Goal: Task Accomplishment & Management: Manage account settings

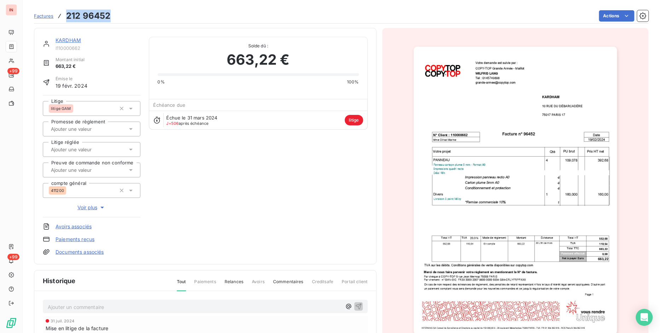
scroll to position [1, 0]
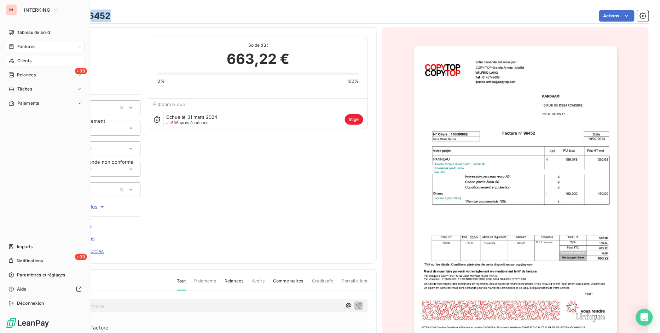
click at [16, 58] on div "Clients" at bounding box center [45, 60] width 79 height 11
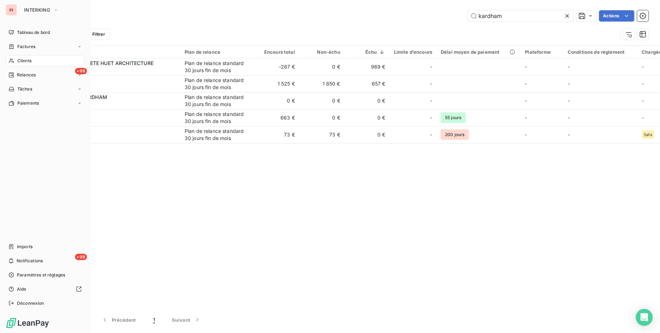
click at [16, 58] on div "Clients" at bounding box center [45, 60] width 79 height 11
click at [20, 48] on span "Factures" at bounding box center [26, 47] width 18 height 6
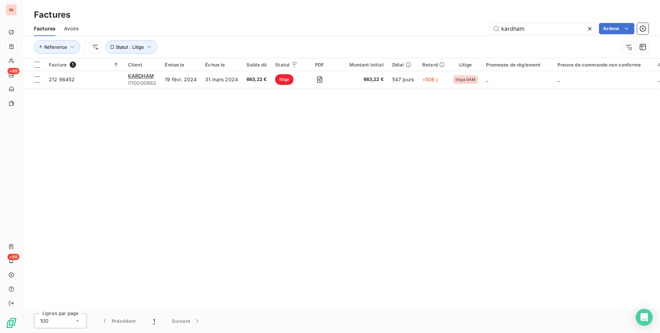
drag, startPoint x: 535, startPoint y: 29, endPoint x: 323, endPoint y: 37, distance: 212.1
click at [374, 40] on div "Factures Avoirs kardham Actions Réference Statut : Litige" at bounding box center [341, 39] width 637 height 37
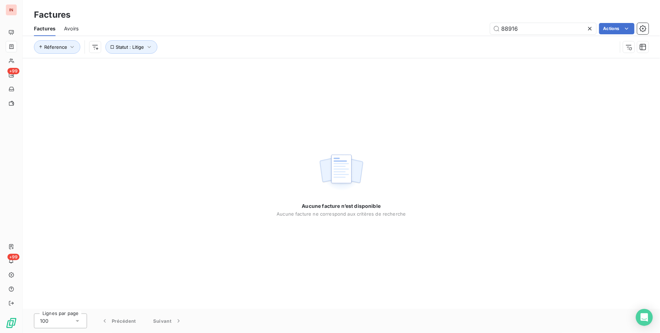
type input "88916"
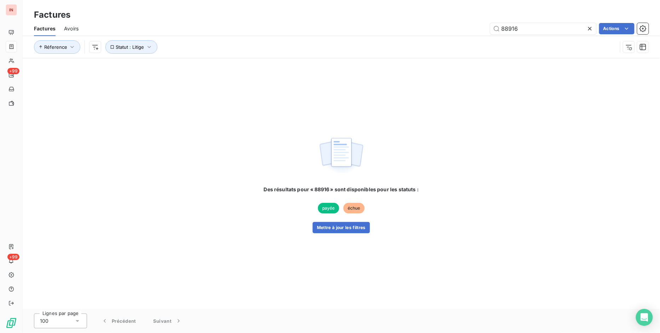
click at [50, 30] on span "Factures" at bounding box center [45, 28] width 22 height 7
click at [138, 45] on span "Statut : Litige" at bounding box center [130, 47] width 28 height 6
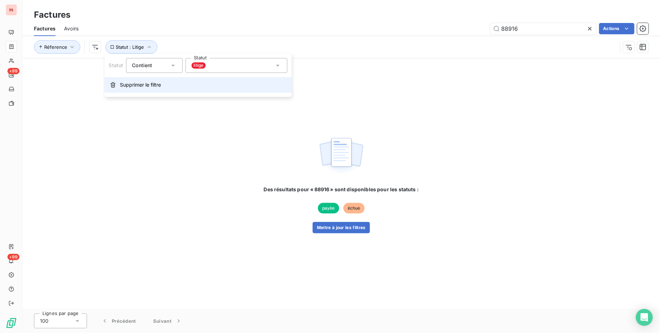
click at [140, 82] on span "Supprimer le filtre" at bounding box center [140, 84] width 41 height 7
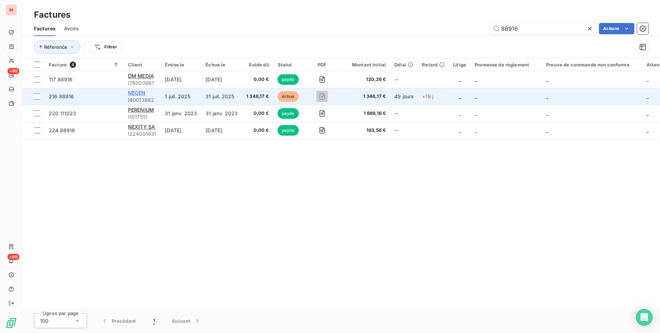
click at [141, 94] on span "NEOEN" at bounding box center [137, 93] width 18 height 6
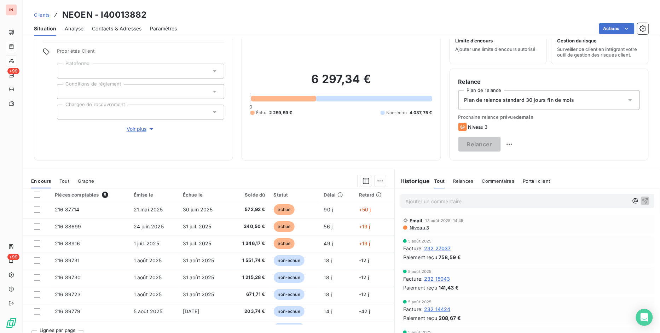
scroll to position [36, 0]
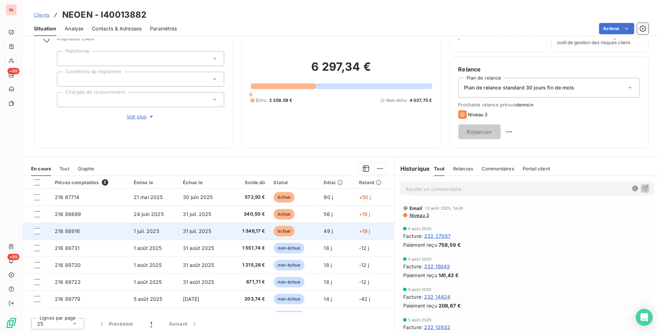
click at [35, 235] on td at bounding box center [37, 231] width 28 height 17
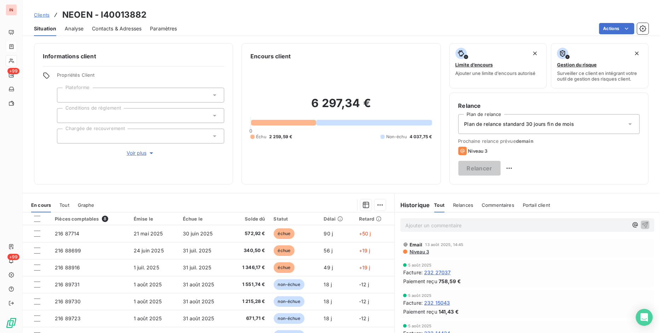
scroll to position [36, 0]
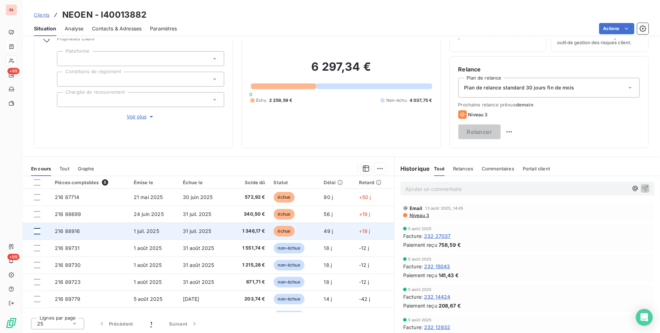
click at [37, 232] on div at bounding box center [37, 231] width 6 height 6
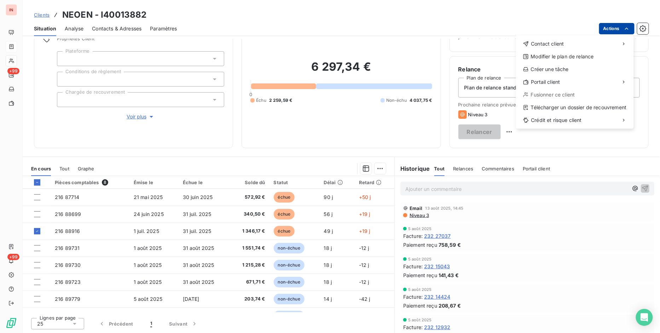
click at [619, 26] on html "IN +99 +99 Clients NEOEN - I40013882 Situation Analyse Contacts & Adresses Para…" at bounding box center [330, 166] width 660 height 333
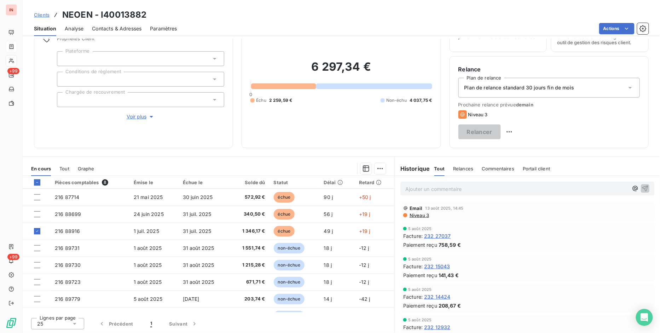
click at [631, 27] on html "IN +99 +99 Clients NEOEN - I40013882 Situation Analyse Contacts & Adresses Para…" at bounding box center [330, 166] width 660 height 333
click at [630, 27] on html "IN +99 +99 Clients NEOEN - I40013882 Situation Analyse Contacts & Adresses Para…" at bounding box center [330, 166] width 660 height 333
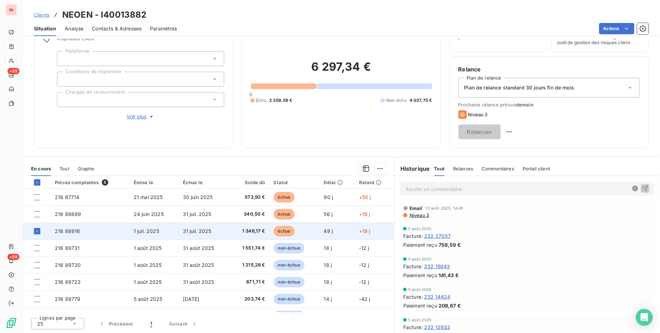
click at [71, 229] on span "216 88916" at bounding box center [67, 231] width 25 height 6
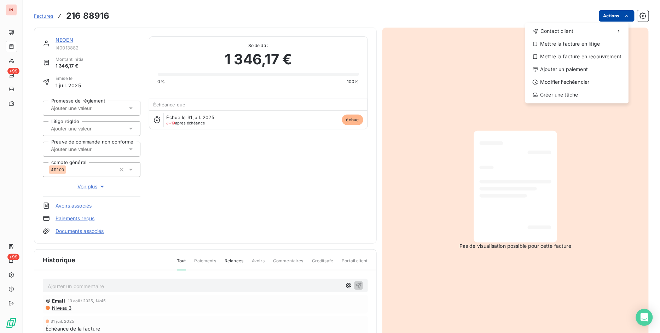
click at [606, 15] on html "IN +99 +99 Factures [PHONE_NUMBER] Actions Contact client Mettre la facture en …" at bounding box center [330, 166] width 660 height 333
click at [574, 69] on div "Ajouter un paiement" at bounding box center [577, 69] width 98 height 11
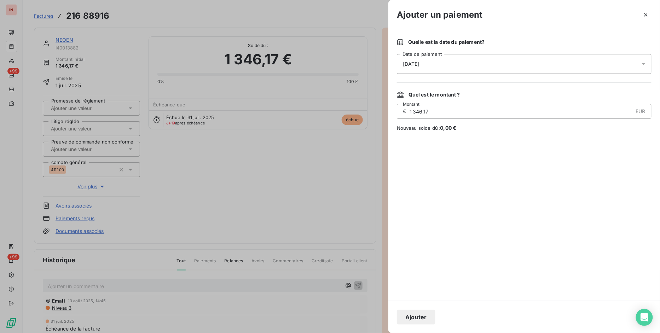
click at [407, 63] on span "[DATE]" at bounding box center [411, 63] width 17 height 7
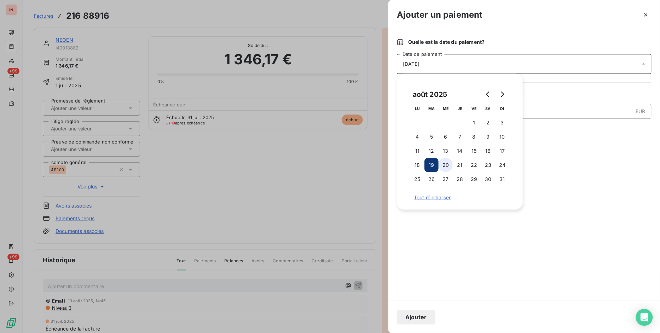
click at [447, 166] on button "20" at bounding box center [446, 165] width 14 height 14
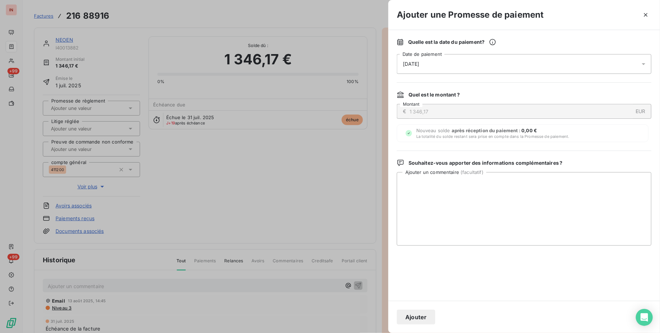
click at [423, 322] on button "Ajouter" at bounding box center [416, 317] width 39 height 15
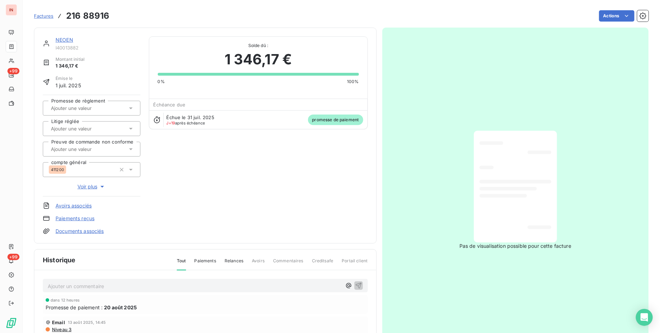
click at [41, 16] on span "Factures" at bounding box center [43, 16] width 19 height 6
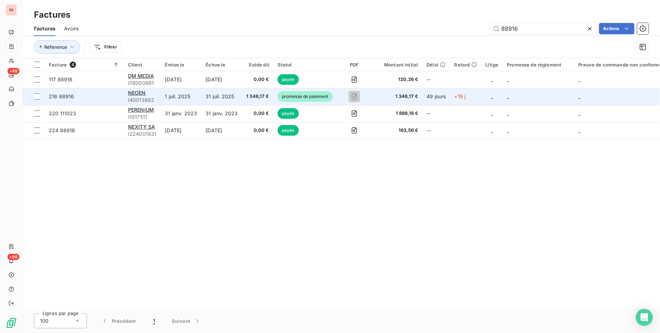
click at [134, 97] on span "I40013882" at bounding box center [142, 100] width 29 height 7
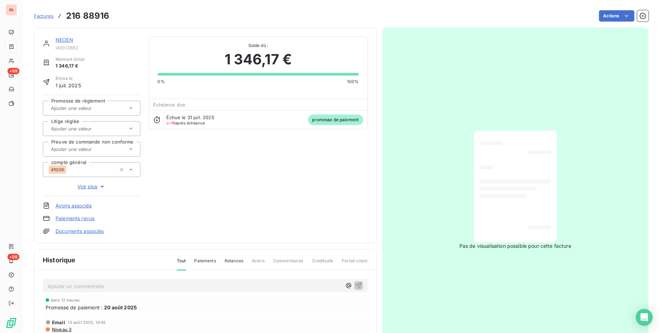
click at [64, 40] on link "NEOEN" at bounding box center [65, 40] width 18 height 6
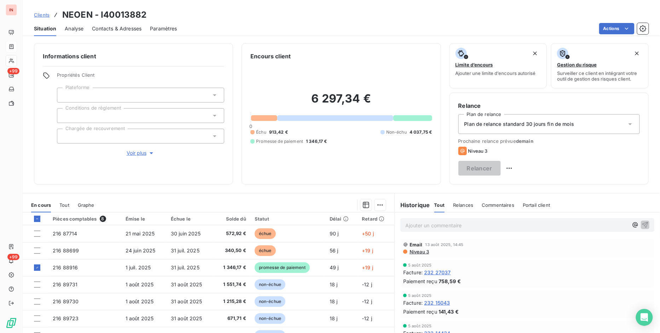
click at [475, 222] on p "Ajouter un commentaire ﻿" at bounding box center [516, 225] width 223 height 9
click at [449, 224] on span "[DATE] via recouvrement :" at bounding box center [436, 225] width 62 height 6
click at [480, 225] on p "[DATE] via recouvrement :" at bounding box center [516, 225] width 223 height 8
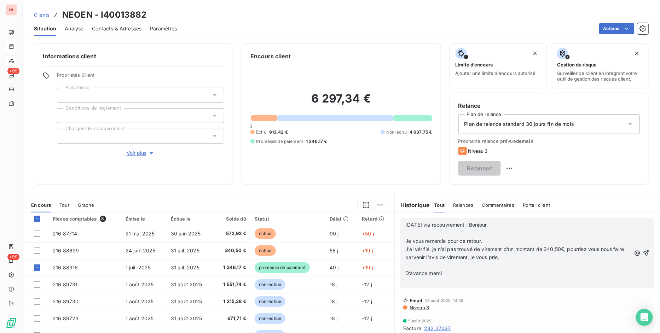
click at [471, 225] on span "[DATE] via recouvrement : Bonjour," at bounding box center [446, 225] width 82 height 6
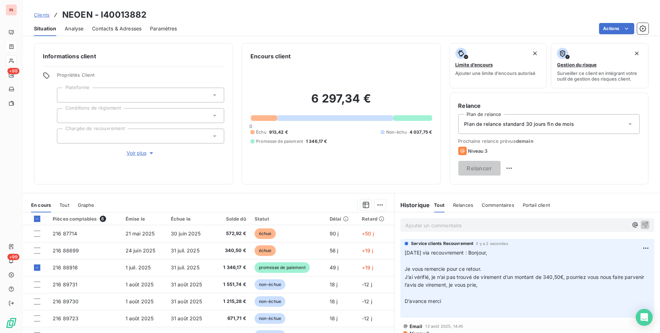
click at [37, 15] on span "Clients" at bounding box center [42, 15] width 16 height 6
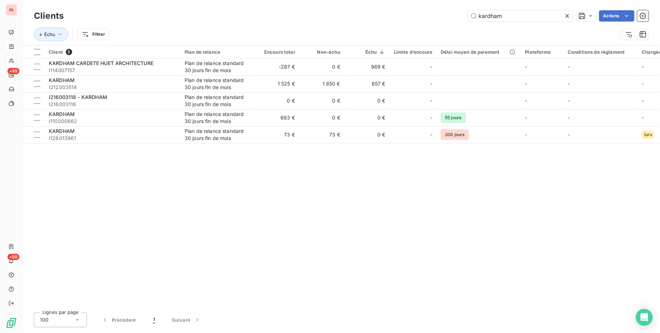
drag, startPoint x: 514, startPoint y: 16, endPoint x: 285, endPoint y: 9, distance: 229.0
click at [300, 15] on div "kardham Actions" at bounding box center [360, 15] width 577 height 11
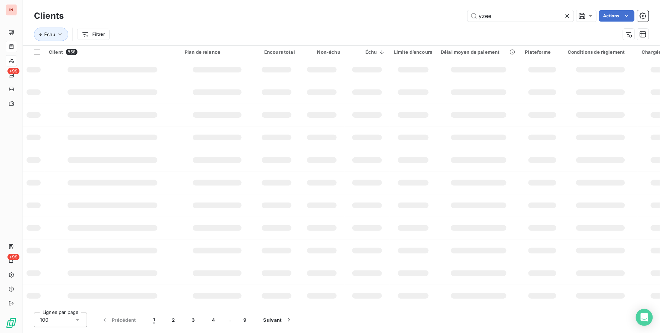
type input "yzee"
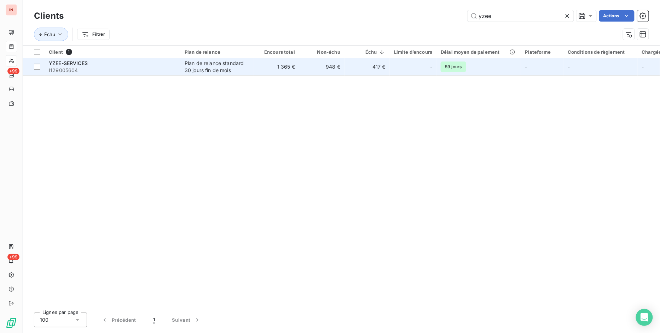
click at [82, 63] on span "YZEE-SERVICES" at bounding box center [68, 63] width 39 height 6
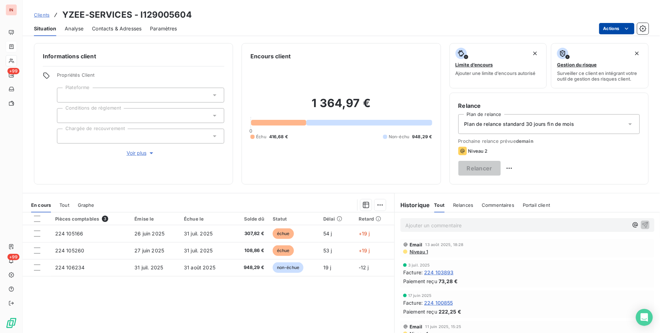
click at [614, 30] on html "IN +99 +99 Clients YZEE-SERVICES - I129005604 Situation Analyse Contacts & Adre…" at bounding box center [330, 166] width 660 height 333
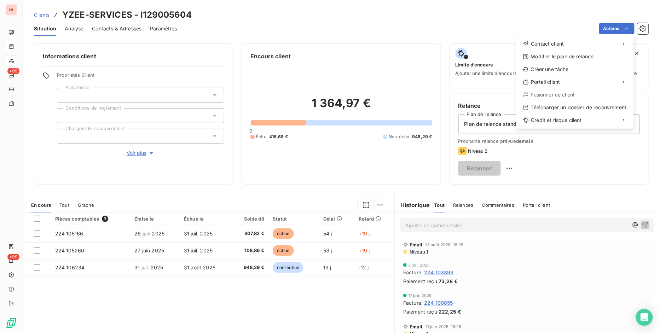
click at [614, 30] on html "IN +99 +99 Clients YZEE-SERVICES - I129005604 Situation Analyse Contacts & Adre…" at bounding box center [330, 166] width 660 height 333
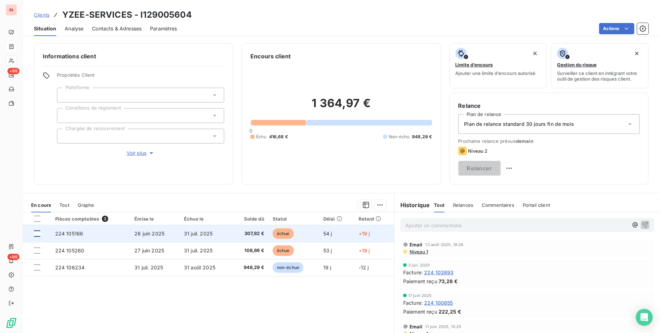
click at [36, 235] on div at bounding box center [37, 234] width 6 height 6
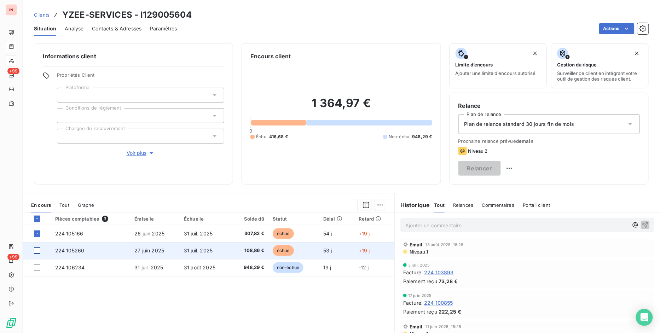
click at [37, 253] on div at bounding box center [37, 251] width 6 height 6
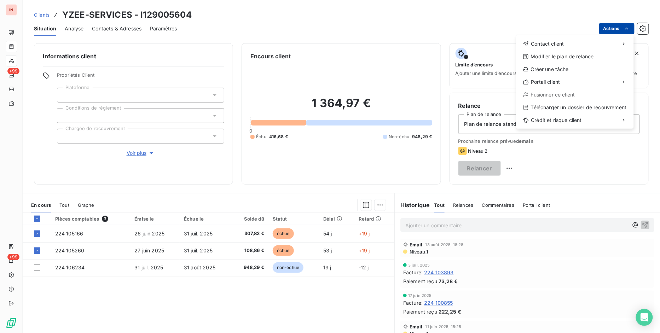
click at [614, 26] on html "IN +99 +99 Clients YZEE-SERVICES - I129005604 Situation Analyse Contacts & Adre…" at bounding box center [330, 166] width 660 height 333
click at [36, 236] on html "IN +99 +99 Clients YZEE-SERVICES - I129005604 Situation Analyse Contacts & Adre…" at bounding box center [330, 166] width 660 height 333
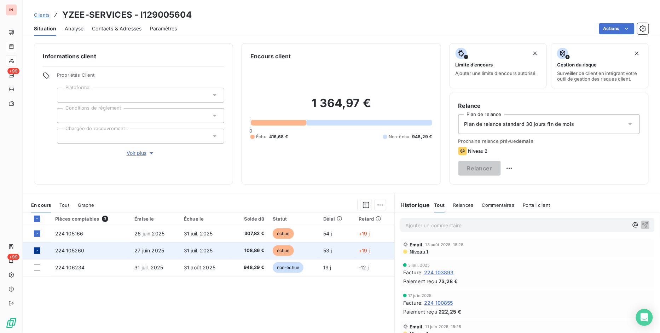
click at [37, 250] on icon at bounding box center [37, 251] width 4 height 4
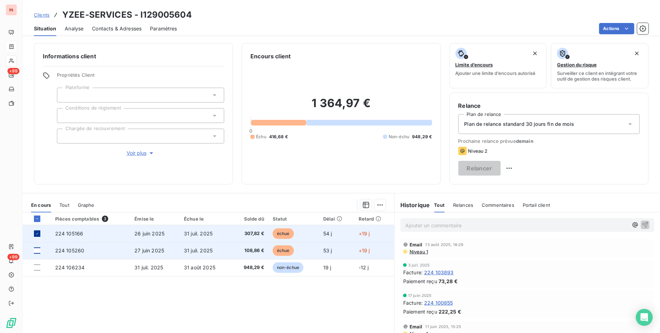
click at [38, 232] on icon at bounding box center [37, 234] width 4 height 4
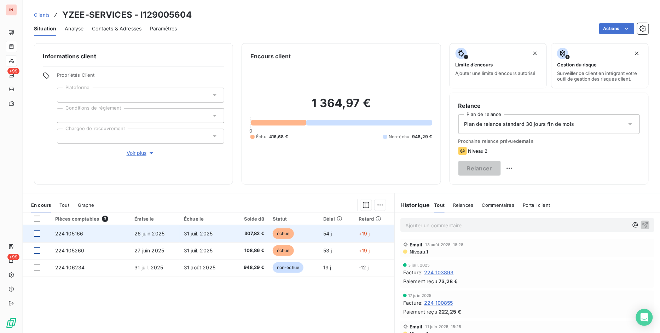
click at [37, 234] on div at bounding box center [37, 234] width 6 height 6
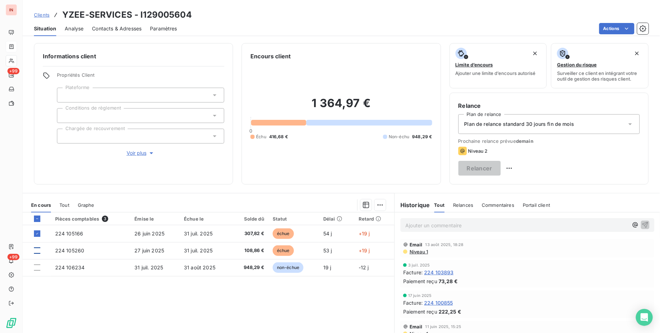
click at [39, 248] on div at bounding box center [37, 251] width 6 height 6
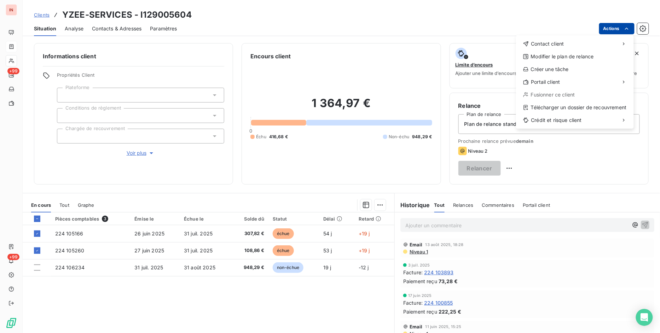
click at [610, 33] on html "IN +99 +99 Clients YZEE-SERVICES - I129005604 Situation Analyse Contacts & Adre…" at bounding box center [330, 166] width 660 height 333
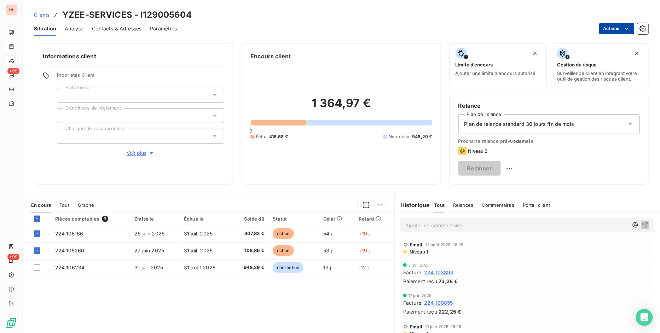
click at [614, 26] on html "IN +99 +99 Clients YZEE-SERVICES - I129005604 Situation Analyse Contacts & Adre…" at bounding box center [330, 166] width 660 height 333
click at [36, 250] on icon at bounding box center [37, 251] width 4 height 4
click at [36, 235] on icon at bounding box center [37, 234] width 4 height 4
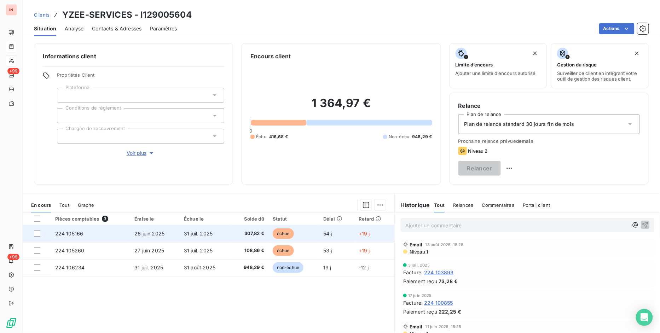
click at [68, 234] on span "224 105166" at bounding box center [69, 234] width 28 height 6
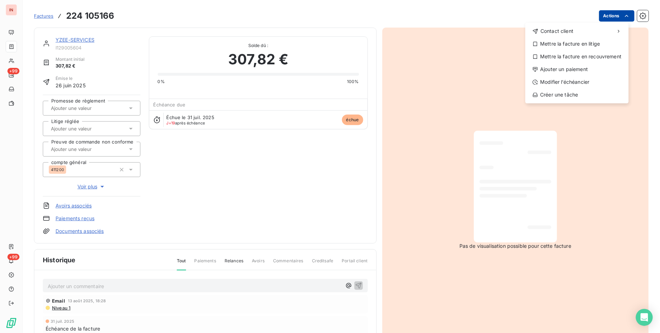
click at [609, 19] on html "IN +99 +99 Factures [PHONE_NUMBER] Actions Contact client Mettre la facture en …" at bounding box center [330, 166] width 660 height 333
click at [568, 75] on div "Ajouter un paiement" at bounding box center [577, 69] width 98 height 11
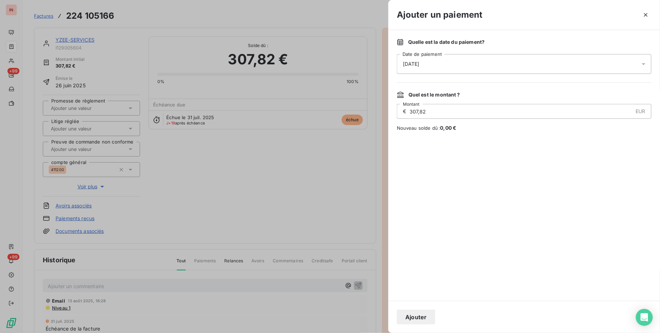
click at [409, 60] on div "[DATE]" at bounding box center [524, 64] width 255 height 20
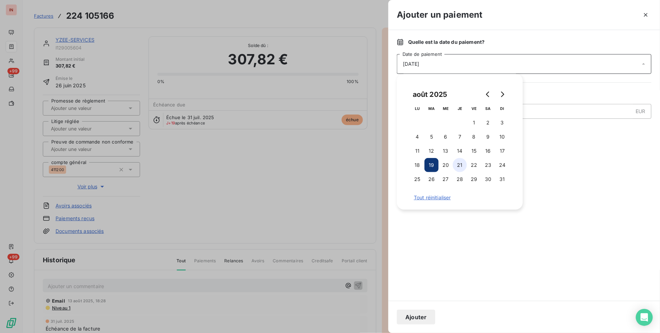
click at [462, 167] on button "21" at bounding box center [460, 165] width 14 height 14
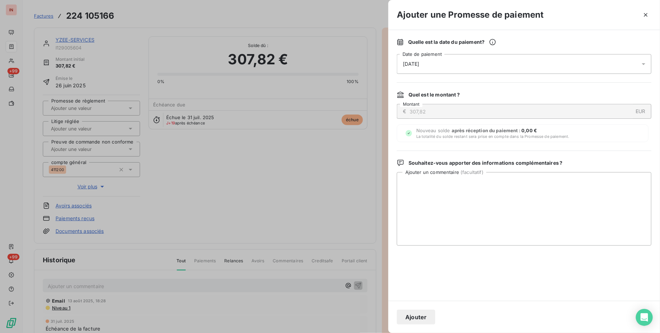
click at [427, 315] on button "Ajouter" at bounding box center [416, 317] width 39 height 15
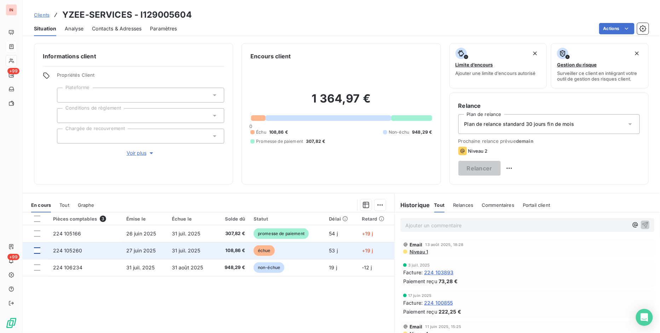
click at [38, 252] on div at bounding box center [37, 251] width 6 height 6
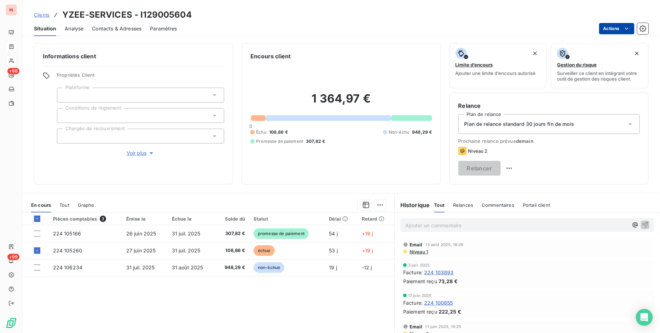
click at [622, 24] on html "IN +99 +99 Clients YZEE-SERVICES - I129005604 Situation Analyse Contacts & Adre…" at bounding box center [330, 166] width 660 height 333
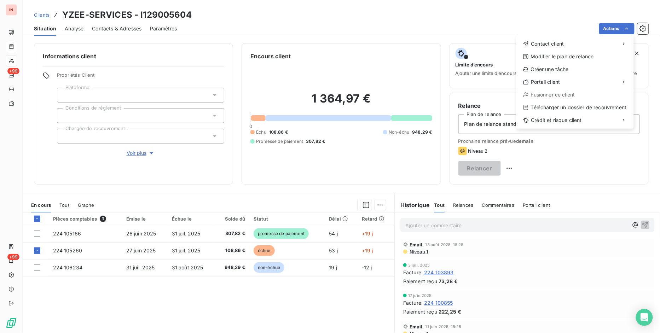
click at [63, 253] on html "IN +99 +99 Clients YZEE-SERVICES - I129005604 Situation Analyse Contacts & Adre…" at bounding box center [330, 166] width 660 height 333
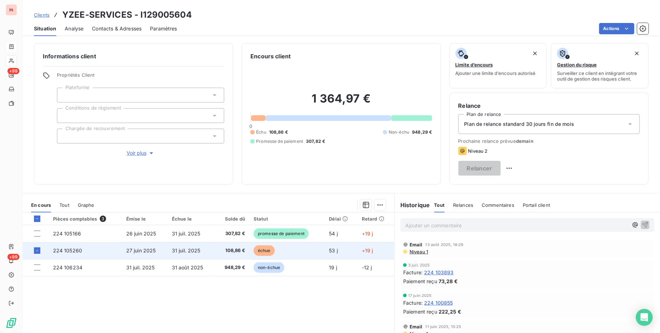
click at [64, 250] on span "224 105260" at bounding box center [67, 251] width 29 height 6
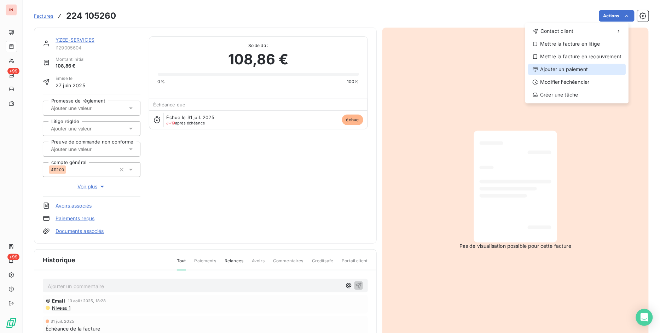
click at [571, 70] on div "Ajouter un paiement" at bounding box center [577, 69] width 98 height 11
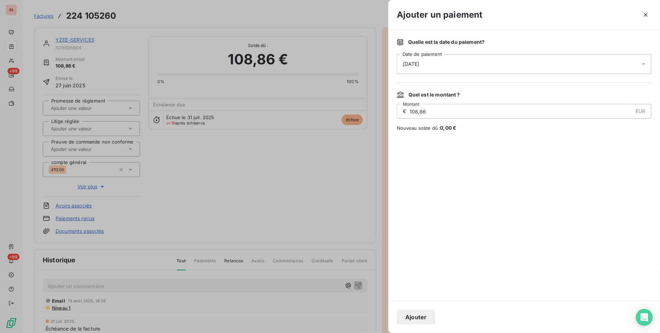
click at [411, 64] on span "[DATE]" at bounding box center [411, 63] width 17 height 7
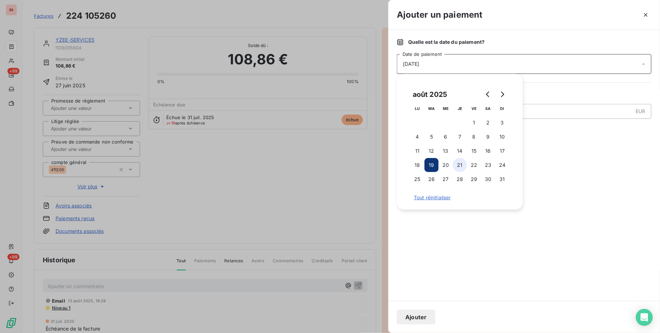
click at [462, 166] on button "21" at bounding box center [460, 165] width 14 height 14
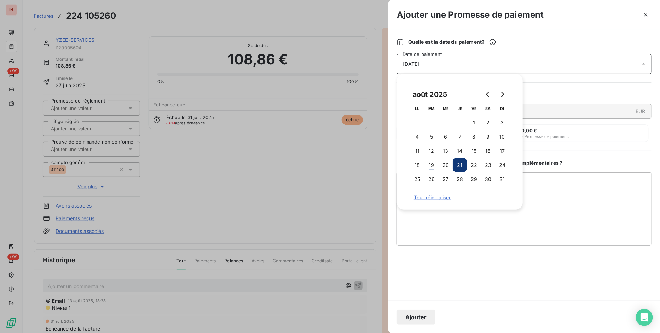
click at [418, 319] on button "Ajouter" at bounding box center [416, 317] width 39 height 15
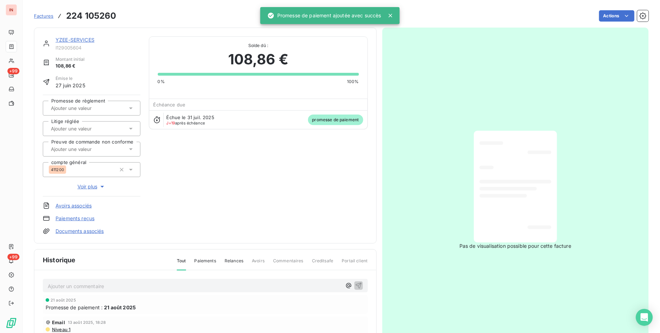
click at [40, 15] on span "Factures" at bounding box center [43, 16] width 19 height 6
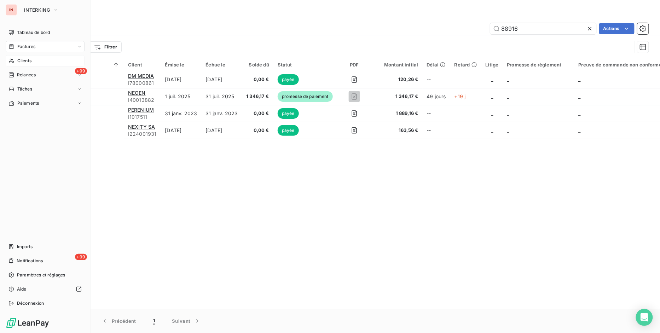
click at [19, 62] on span "Clients" at bounding box center [24, 61] width 14 height 6
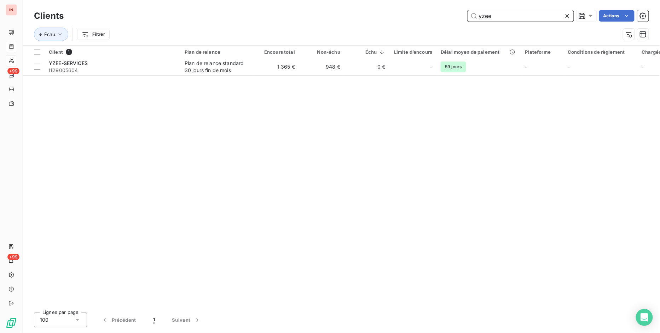
click at [505, 18] on input "yzee" at bounding box center [521, 15] width 106 height 11
drag, startPoint x: 506, startPoint y: 17, endPoint x: 349, endPoint y: 93, distance: 174.8
click at [370, 39] on div "Clients yzee Actions Échu Filtrer" at bounding box center [341, 26] width 615 height 37
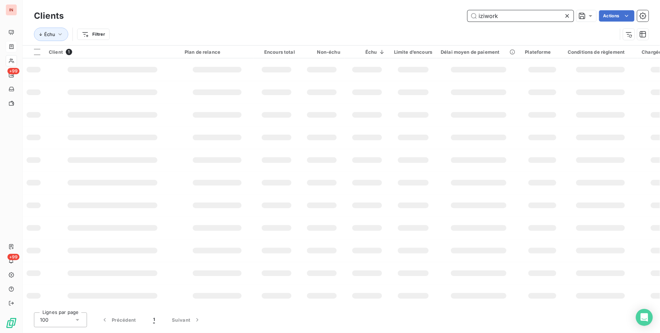
type input "iziwork"
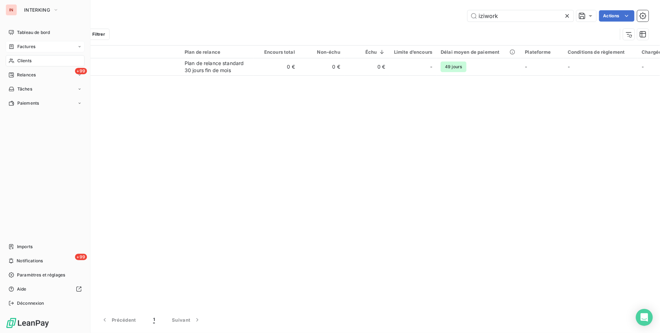
click at [19, 44] on span "Factures" at bounding box center [26, 47] width 18 height 6
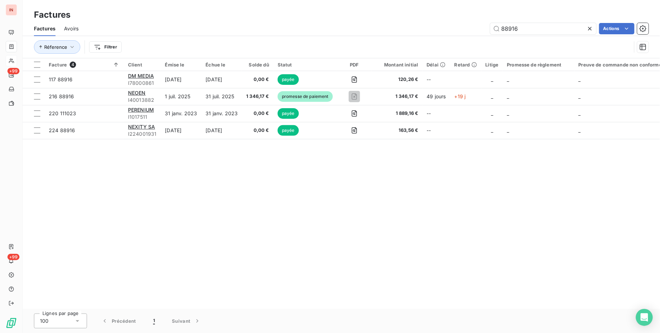
drag, startPoint x: 528, startPoint y: 30, endPoint x: 360, endPoint y: 30, distance: 168.7
click at [360, 30] on div "88916 Actions" at bounding box center [368, 28] width 562 height 11
type input "112 97529"
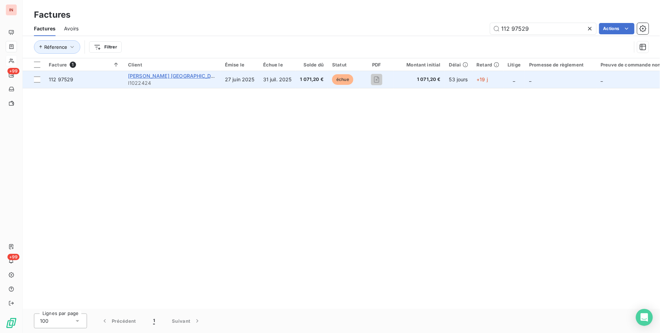
click at [158, 77] on span "[PERSON_NAME] [GEOGRAPHIC_DATA]" at bounding box center [175, 76] width 94 height 6
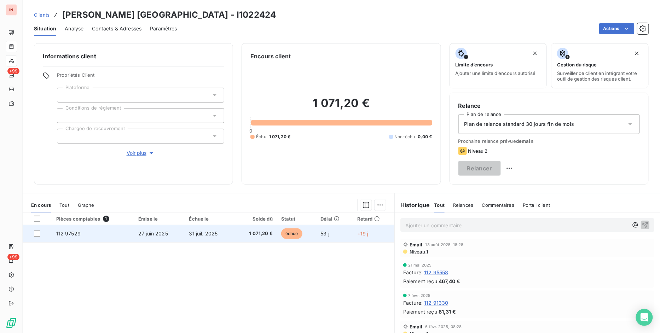
click at [75, 235] on span "112 97529" at bounding box center [68, 234] width 24 height 6
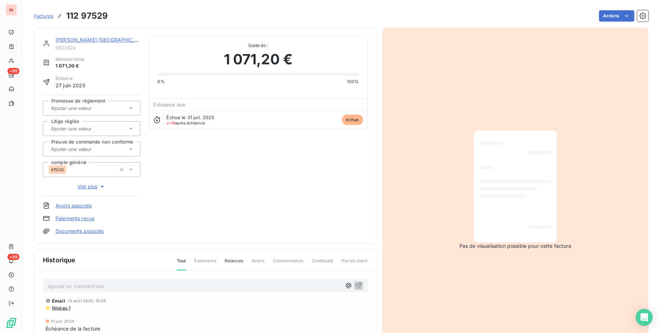
click at [176, 284] on p "Ajouter un commentaire ﻿" at bounding box center [195, 286] width 294 height 9
click at [230, 285] on p "[DATE] MV via recouvrement : j'ai transmis la FFO et PC 112-97529 à" at bounding box center [195, 286] width 294 height 8
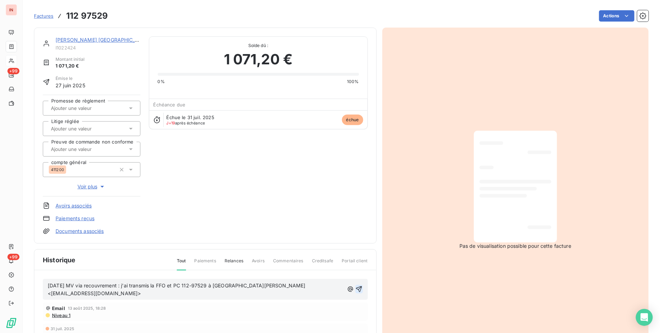
click at [358, 286] on icon "button" at bounding box center [359, 289] width 7 height 7
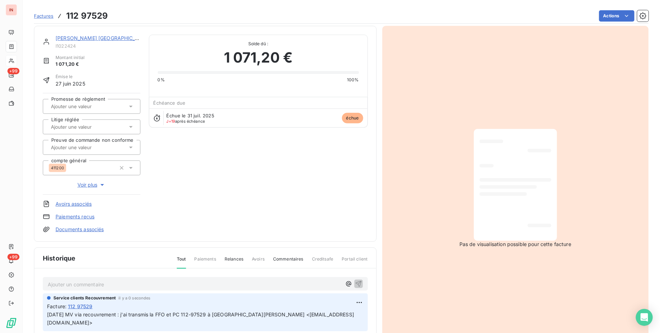
scroll to position [92, 0]
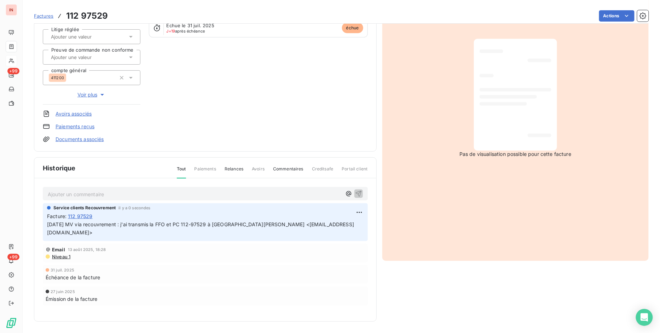
click at [330, 167] on span "Creditsafe" at bounding box center [323, 172] width 22 height 12
click at [47, 13] on span "Factures" at bounding box center [43, 16] width 19 height 6
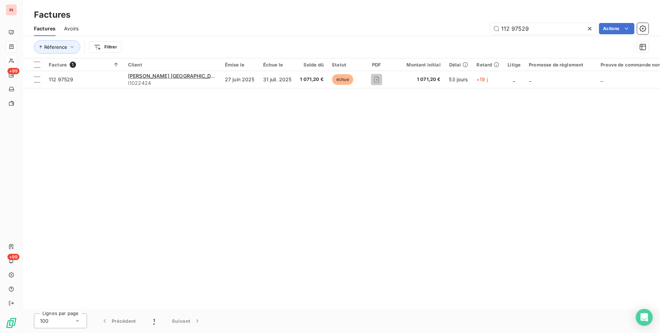
drag, startPoint x: 545, startPoint y: 25, endPoint x: 256, endPoint y: 18, distance: 288.8
click at [277, 29] on div "112 97529 Actions" at bounding box center [368, 28] width 562 height 11
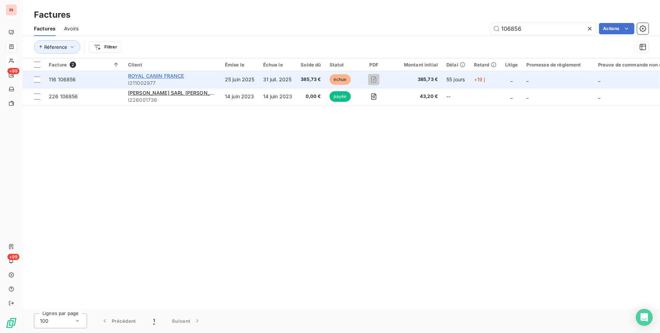
type input "106856"
click at [145, 75] on span "ROYAL CANIN FRANCE" at bounding box center [156, 76] width 56 height 6
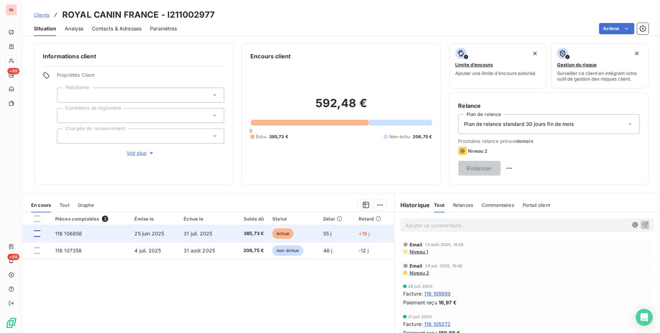
click at [37, 234] on div at bounding box center [37, 234] width 6 height 6
click at [241, 233] on span "385,73 €" at bounding box center [249, 233] width 29 height 7
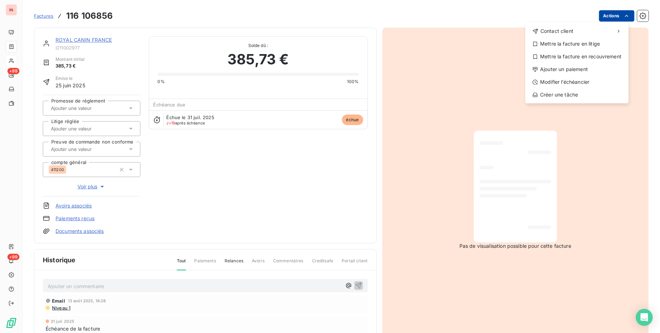
click at [606, 15] on html "IN +99 +99 Factures [PHONE_NUMBER] Actions Contact client Mettre la facture en …" at bounding box center [330, 166] width 660 height 333
click at [579, 69] on div "Ajouter un paiement" at bounding box center [577, 69] width 98 height 11
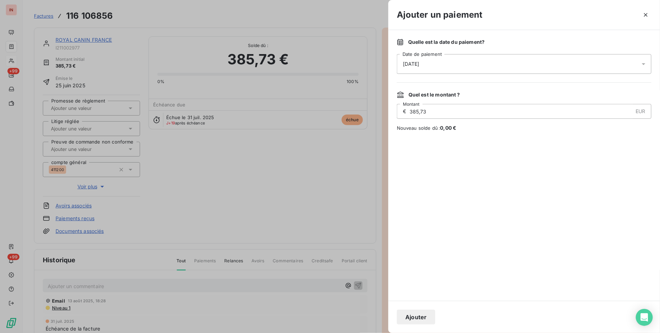
drag, startPoint x: 408, startPoint y: 61, endPoint x: 409, endPoint y: 65, distance: 3.6
click at [409, 62] on span "[DATE]" at bounding box center [411, 63] width 17 height 7
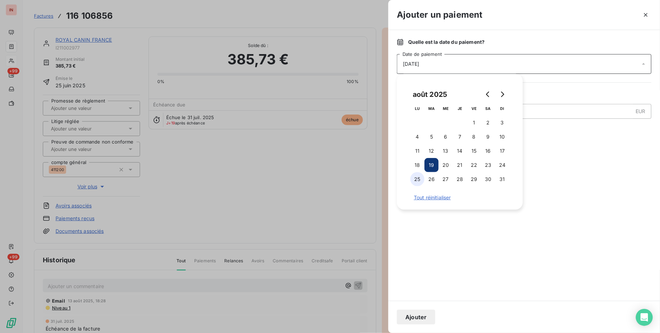
click at [418, 181] on button "25" at bounding box center [417, 179] width 14 height 14
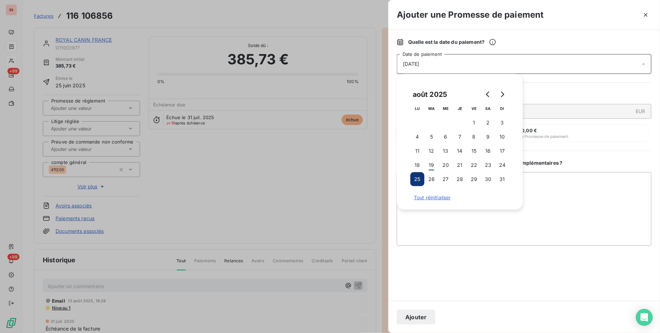
click at [422, 316] on button "Ajouter" at bounding box center [416, 317] width 39 height 15
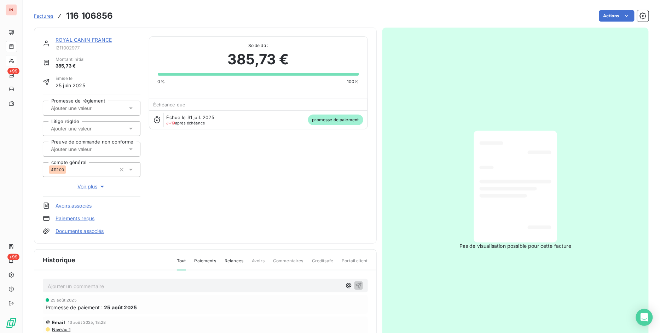
click at [49, 14] on span "Factures" at bounding box center [43, 16] width 19 height 6
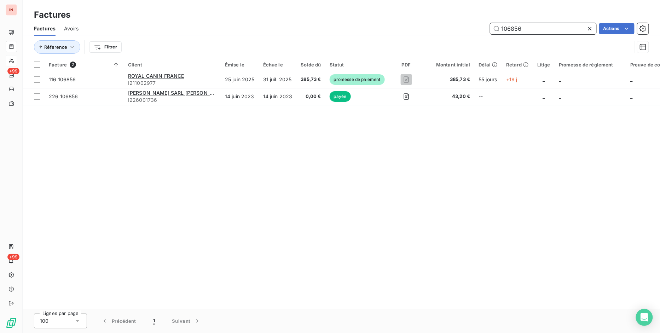
drag, startPoint x: 534, startPoint y: 27, endPoint x: 387, endPoint y: 34, distance: 147.0
click at [409, 39] on div "Factures Avoirs 106856 Actions Réference Filtrer" at bounding box center [341, 39] width 637 height 37
type input "112816"
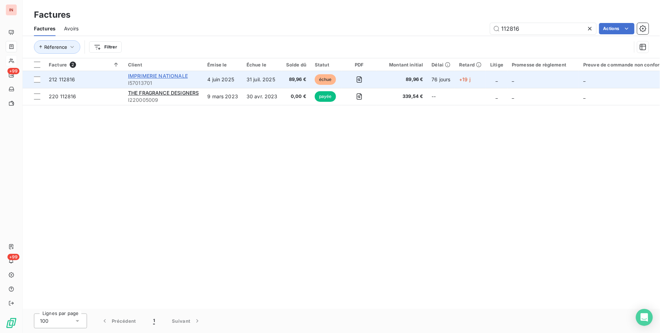
click at [164, 73] on span "IMPRIMERIE NATIONALE" at bounding box center [158, 76] width 60 height 6
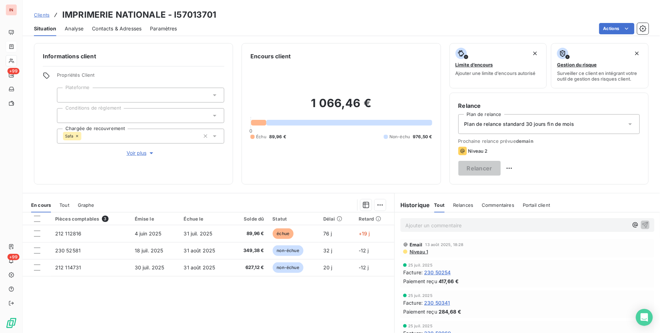
click at [455, 224] on p "Ajouter un commentaire ﻿" at bounding box center [516, 225] width 223 height 9
drag, startPoint x: 403, startPoint y: 225, endPoint x: 409, endPoint y: 225, distance: 5.7
click at [405, 225] on span "Votre facture est en attente d’approbation, [PERSON_NAME] de relancer le demand…" at bounding box center [509, 225] width 208 height 6
click at [401, 224] on div "Votre facture est en attente d’approbation, [PERSON_NAME] de relancer le demand…" at bounding box center [527, 224] width 254 height 13
click at [405, 225] on span "Votre facture est en attente d’approbation, [PERSON_NAME] de relancer le demand…" at bounding box center [509, 225] width 208 height 6
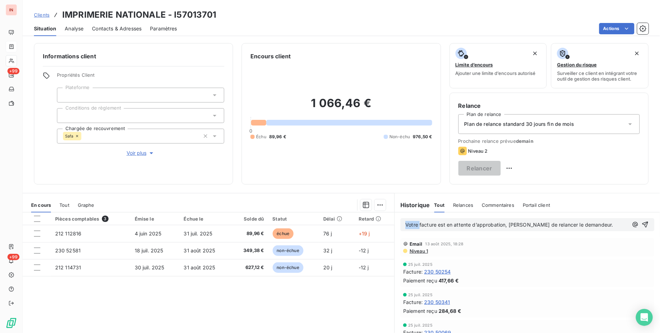
click at [405, 225] on span "Votre facture est en attente d’approbation, [PERSON_NAME] de relancer le demand…" at bounding box center [509, 225] width 208 height 6
click at [405, 226] on span "Votre facture est en attente d’approbation, [PERSON_NAME] de relancer le demand…" at bounding box center [509, 225] width 208 height 6
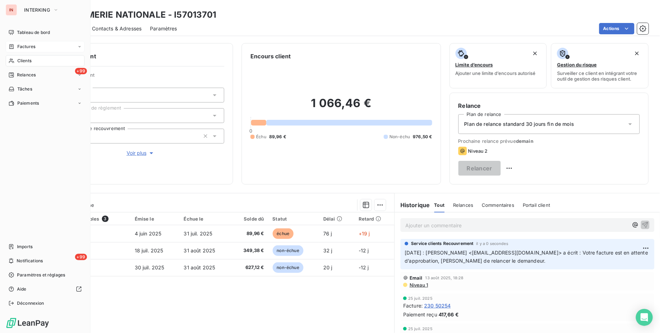
click at [35, 41] on div "Factures" at bounding box center [45, 46] width 79 height 11
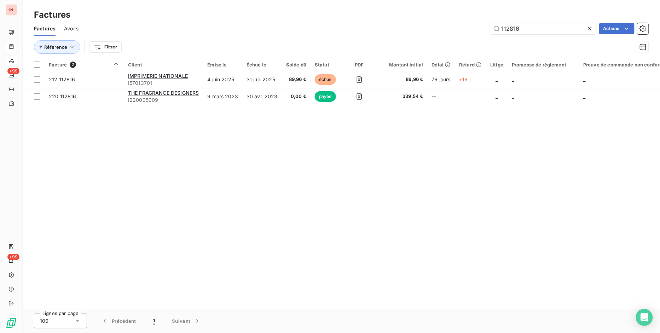
drag, startPoint x: 529, startPoint y: 27, endPoint x: 249, endPoint y: 52, distance: 281.3
click at [250, 53] on div "Factures Avoirs 112816 Actions Réference Filtrer" at bounding box center [341, 39] width 637 height 37
type input "1"
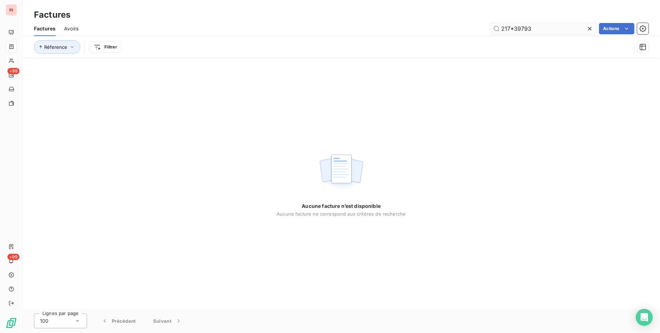
click at [514, 27] on input "217*39793" at bounding box center [543, 28] width 106 height 11
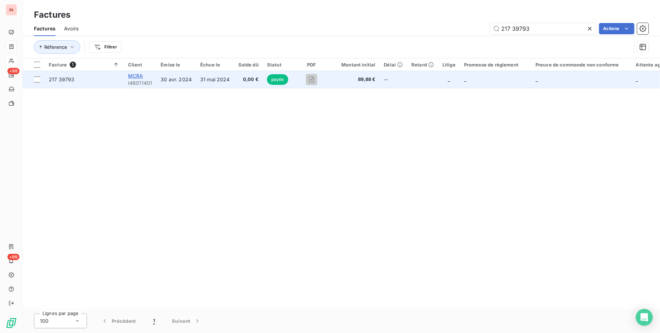
type input "217 39793"
click at [136, 78] on span "MCRA" at bounding box center [135, 76] width 15 height 6
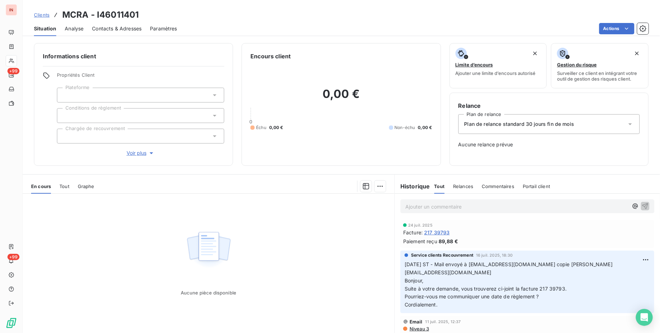
click at [43, 16] on span "Clients" at bounding box center [42, 15] width 16 height 6
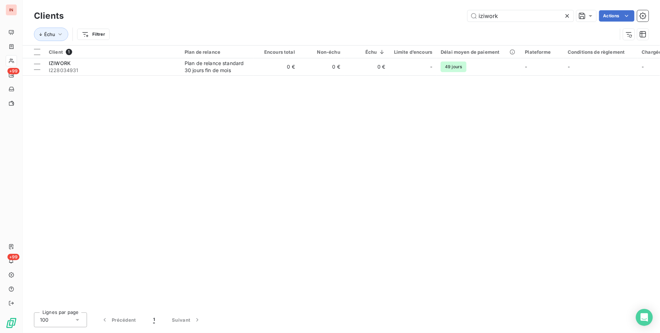
drag, startPoint x: 523, startPoint y: 17, endPoint x: 340, endPoint y: 27, distance: 182.8
click at [350, 27] on div "Clients iziwork Actions Échu Filtrer" at bounding box center [341, 26] width 615 height 37
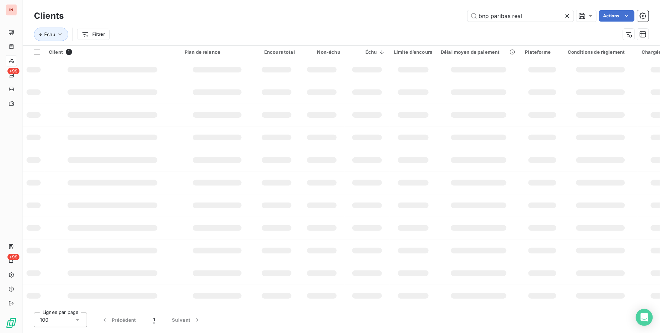
type input "bnp paribas real"
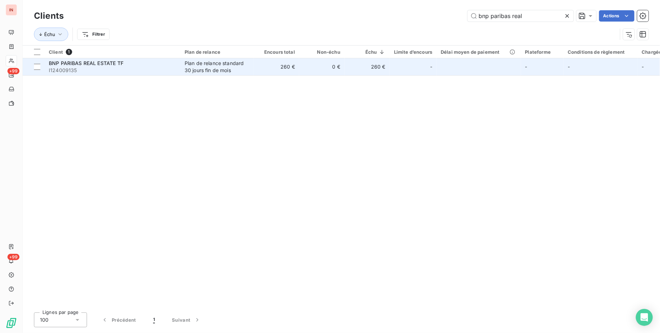
click at [88, 63] on span "BNP PARIBAS REAL ESTATE TF" at bounding box center [86, 63] width 75 height 6
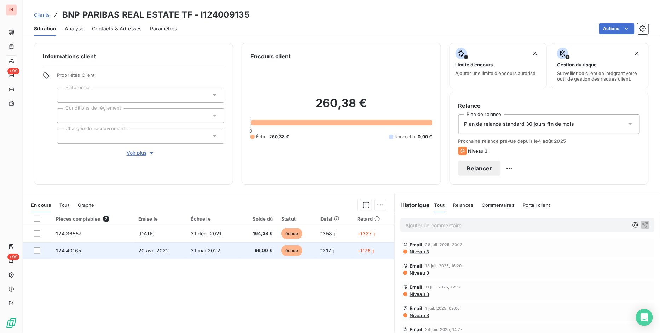
click at [156, 248] on span "20 avr. 2022" at bounding box center [153, 251] width 31 height 6
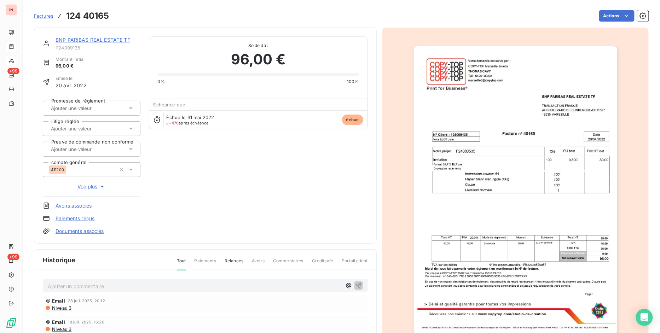
click at [83, 206] on link "Avoirs associés" at bounding box center [74, 205] width 36 height 7
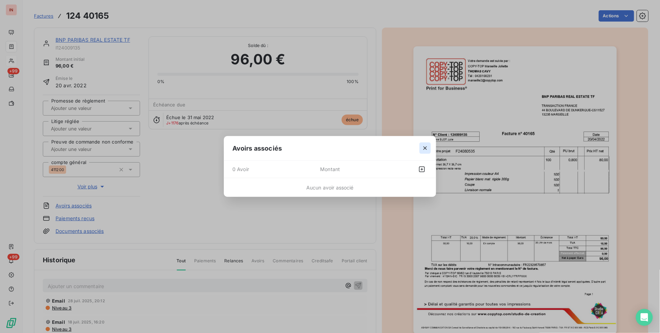
click at [426, 147] on icon "button" at bounding box center [425, 149] width 4 height 4
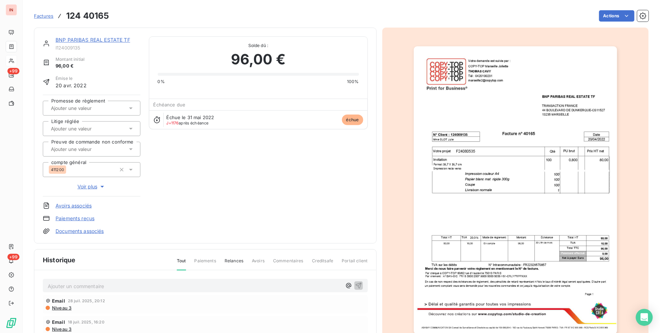
click at [82, 231] on link "Documents associés" at bounding box center [80, 231] width 48 height 7
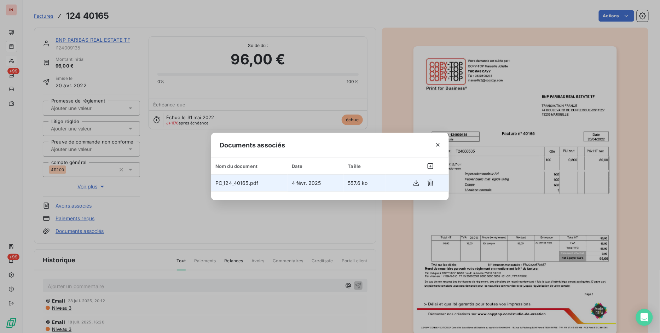
click at [222, 185] on span "PC_124_40165.pdf" at bounding box center [236, 183] width 43 height 6
click at [413, 182] on icon "button" at bounding box center [416, 183] width 7 height 7
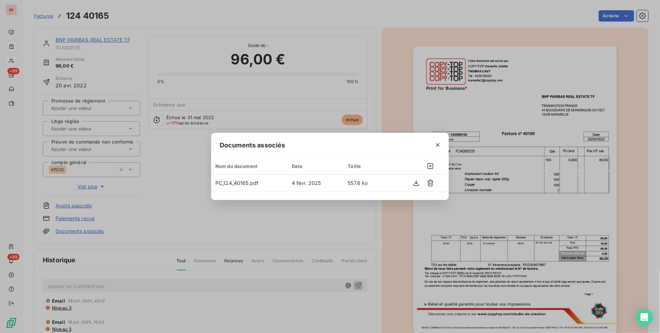
click at [439, 146] on icon "button" at bounding box center [438, 145] width 4 height 4
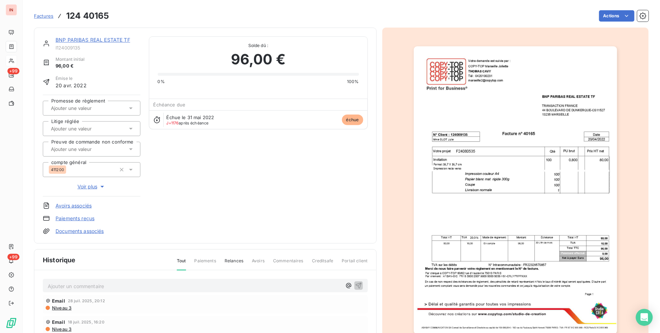
click at [41, 15] on span "Factures" at bounding box center [43, 16] width 19 height 6
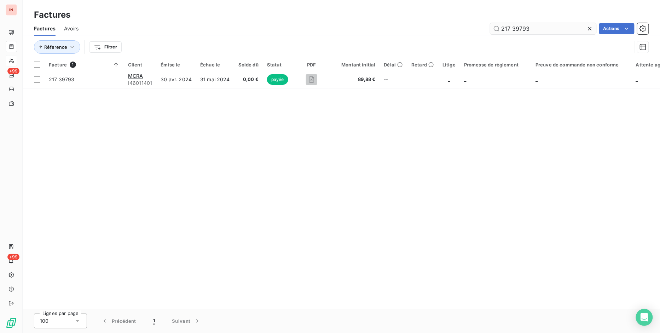
drag, startPoint x: 586, startPoint y: 30, endPoint x: 590, endPoint y: 30, distance: 3.6
click at [588, 30] on icon at bounding box center [590, 28] width 7 height 7
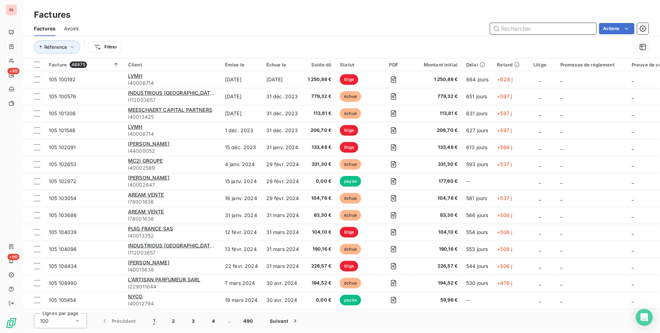
click at [519, 30] on input "text" at bounding box center [543, 28] width 106 height 11
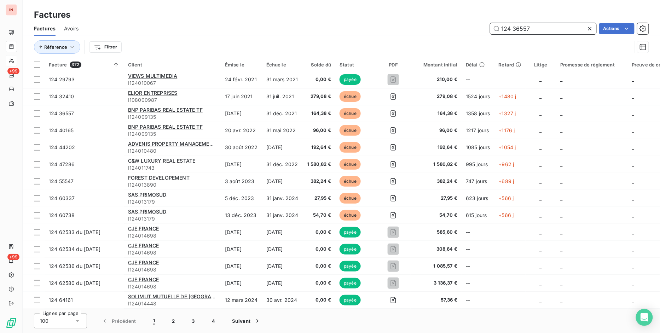
type input "124 36557"
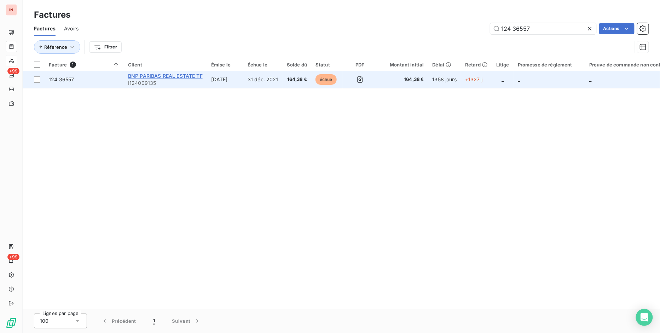
click at [143, 77] on span "BNP PARIBAS REAL ESTATE TF" at bounding box center [165, 76] width 75 height 6
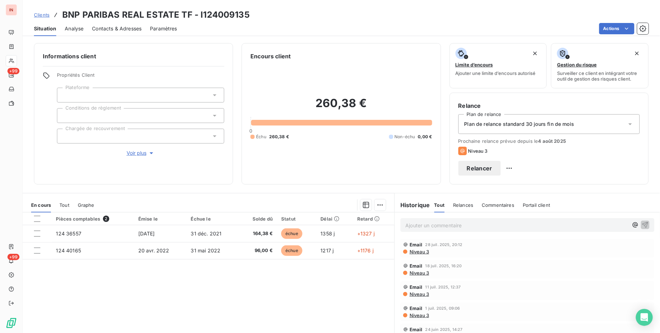
click at [41, 16] on span "Clients" at bounding box center [42, 15] width 16 height 6
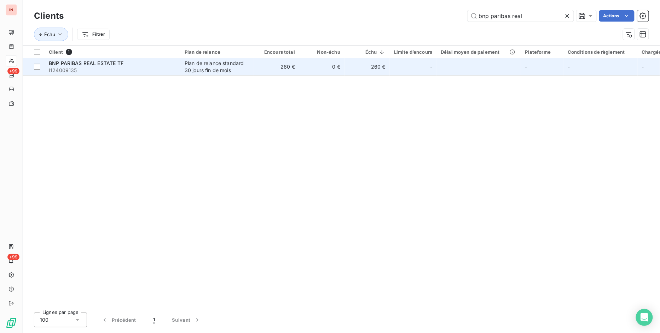
click at [174, 67] on span "I124009135" at bounding box center [112, 70] width 127 height 7
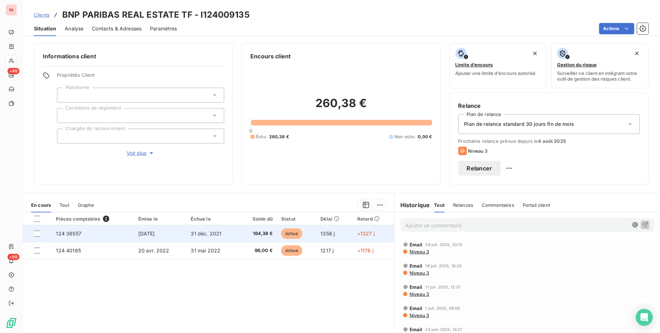
click at [34, 238] on td at bounding box center [37, 233] width 29 height 17
click at [38, 236] on div at bounding box center [37, 234] width 6 height 6
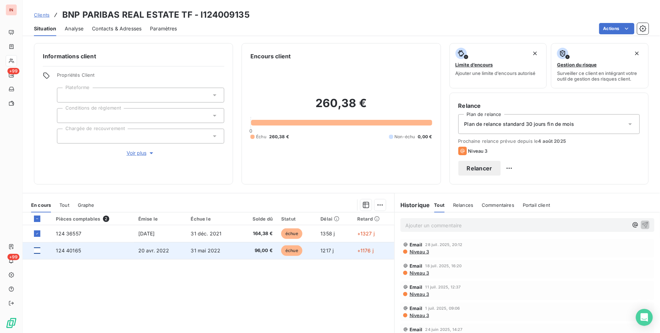
click at [39, 249] on div at bounding box center [37, 251] width 6 height 6
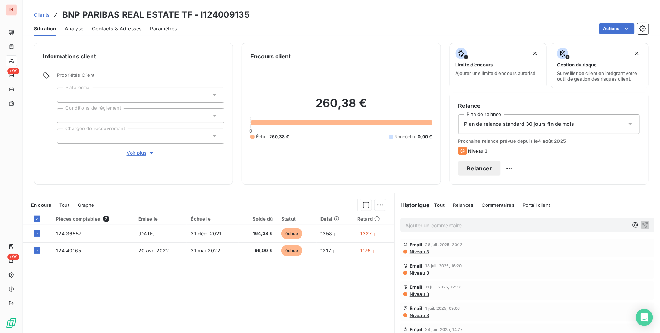
click at [428, 228] on p "Ajouter un commentaire ﻿" at bounding box center [516, 225] width 223 height 9
click at [504, 222] on p "[DATE] : MV via recouvrement :" at bounding box center [516, 225] width 223 height 8
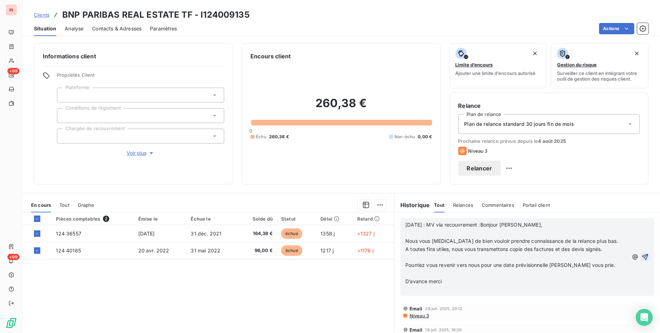
click at [642, 256] on icon "button" at bounding box center [645, 257] width 7 height 7
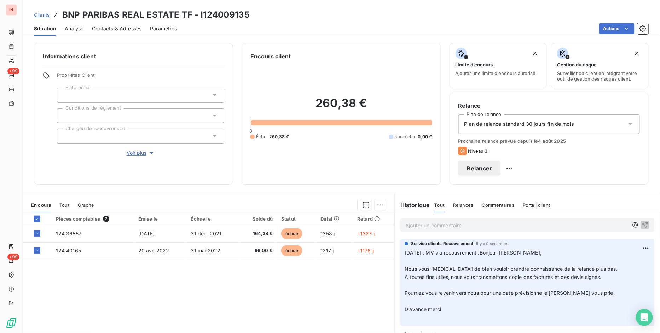
click at [189, 291] on div "Pièces comptables 2 Émise le Échue le Solde dû Statut Délai Retard 124 36557 [D…" at bounding box center [209, 281] width 372 height 136
